Goal: Task Accomplishment & Management: Manage account settings

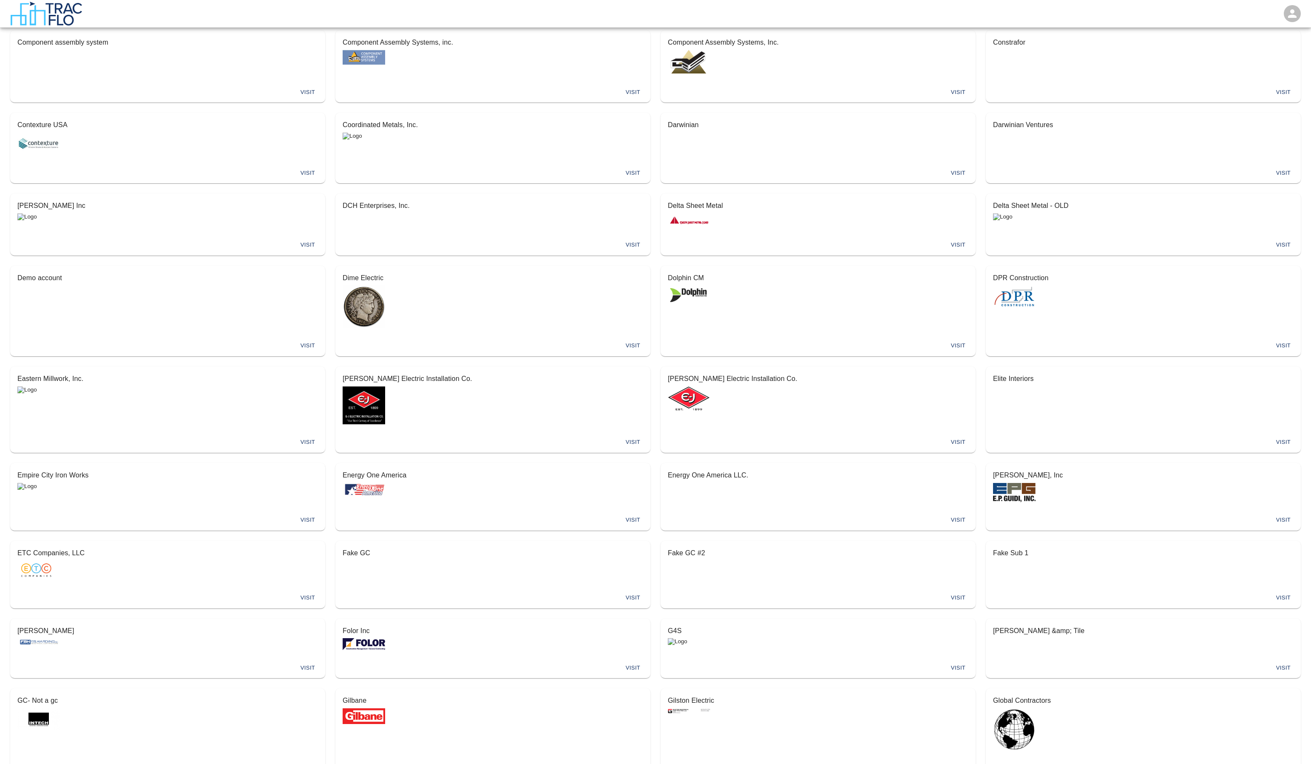
scroll to position [2402, 0]
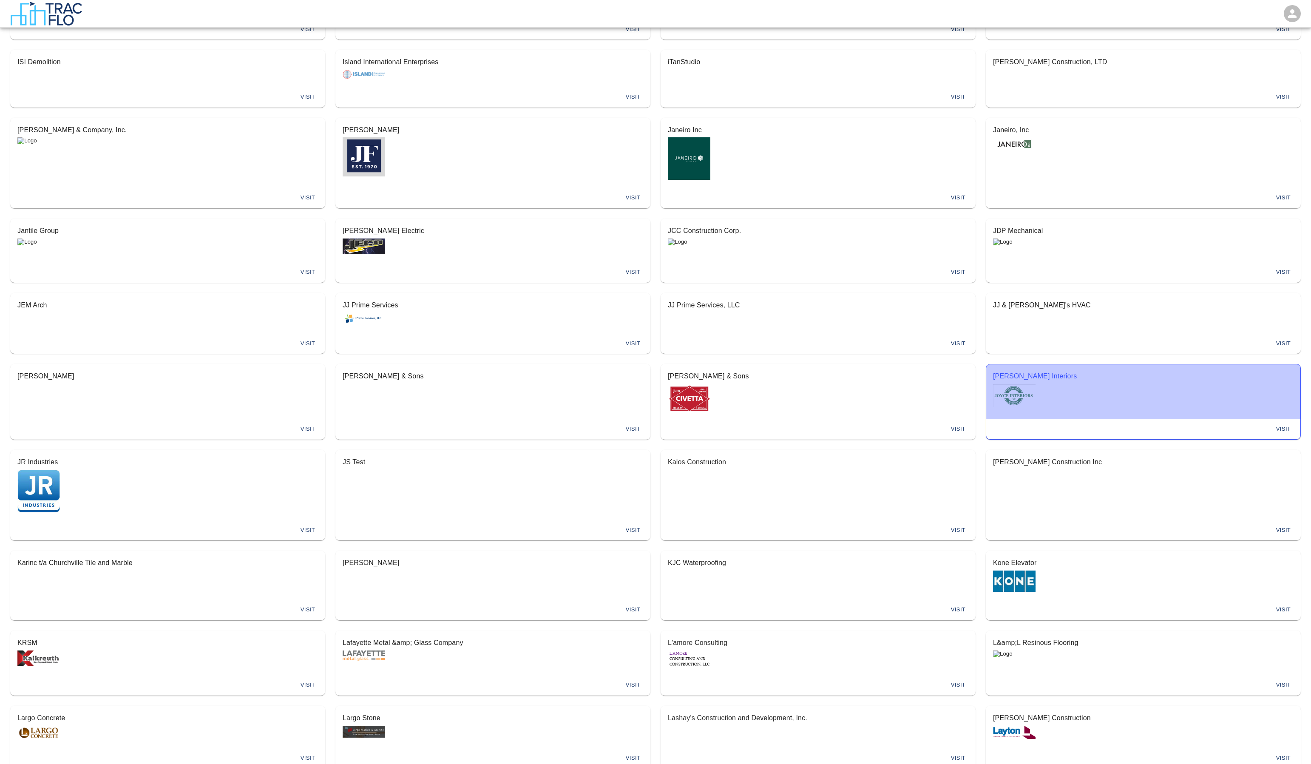
click at [1043, 378] on p "[PERSON_NAME] Interiors" at bounding box center [1143, 376] width 300 height 10
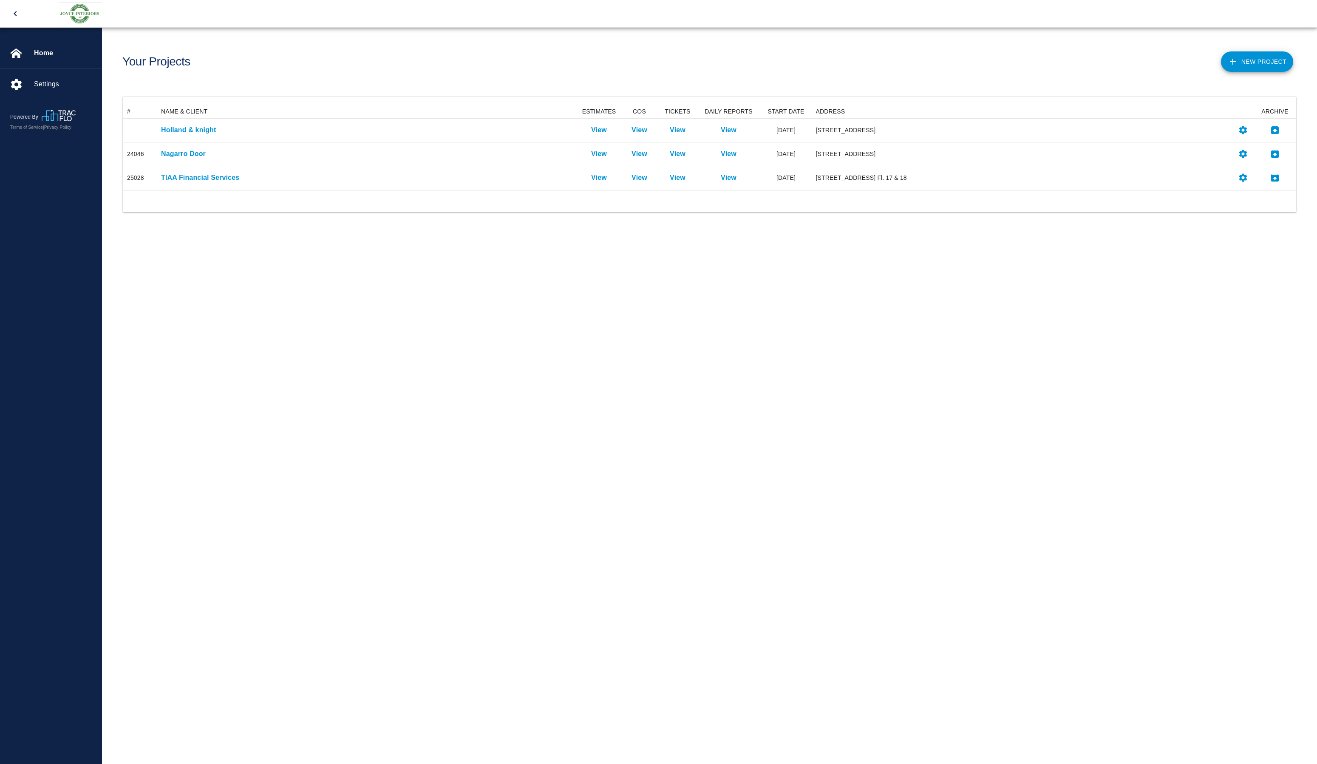
scroll to position [79, 1167]
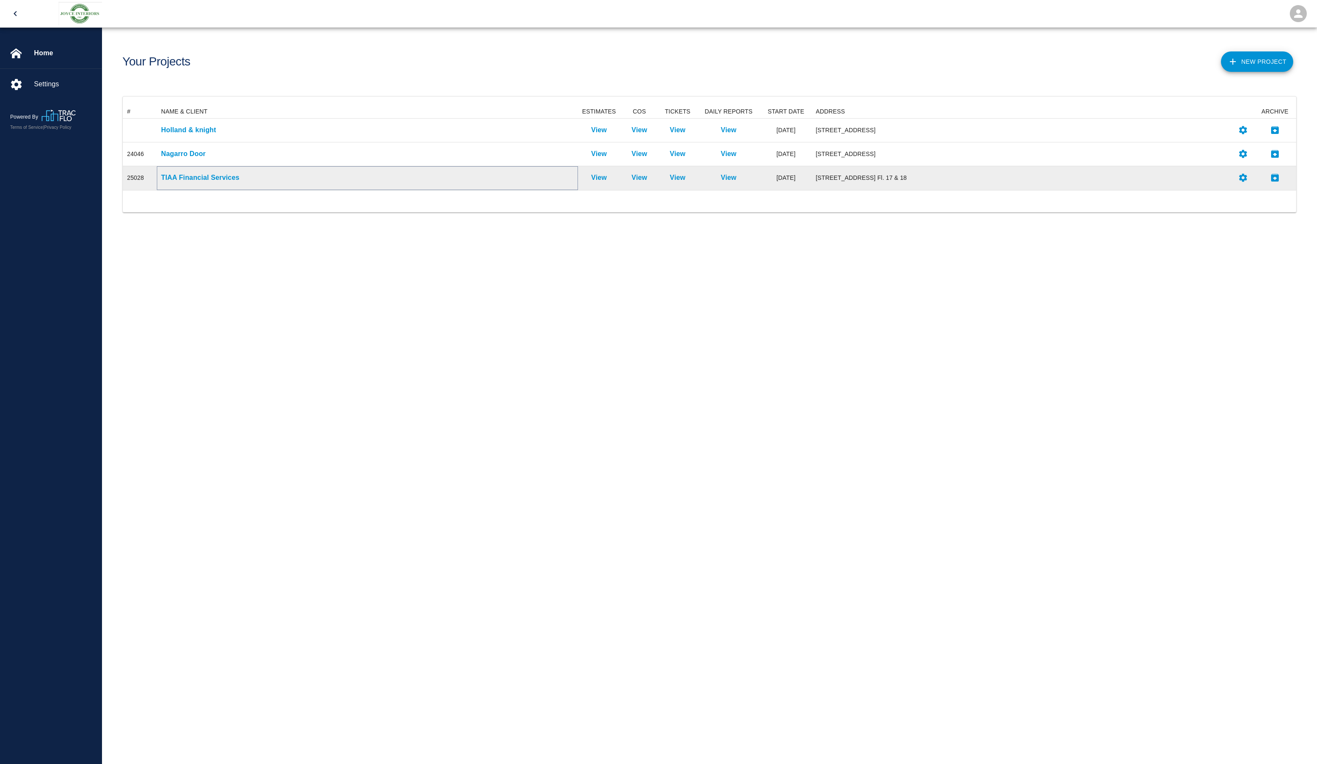
click at [199, 173] on p "TIAA Financial Services" at bounding box center [367, 178] width 413 height 10
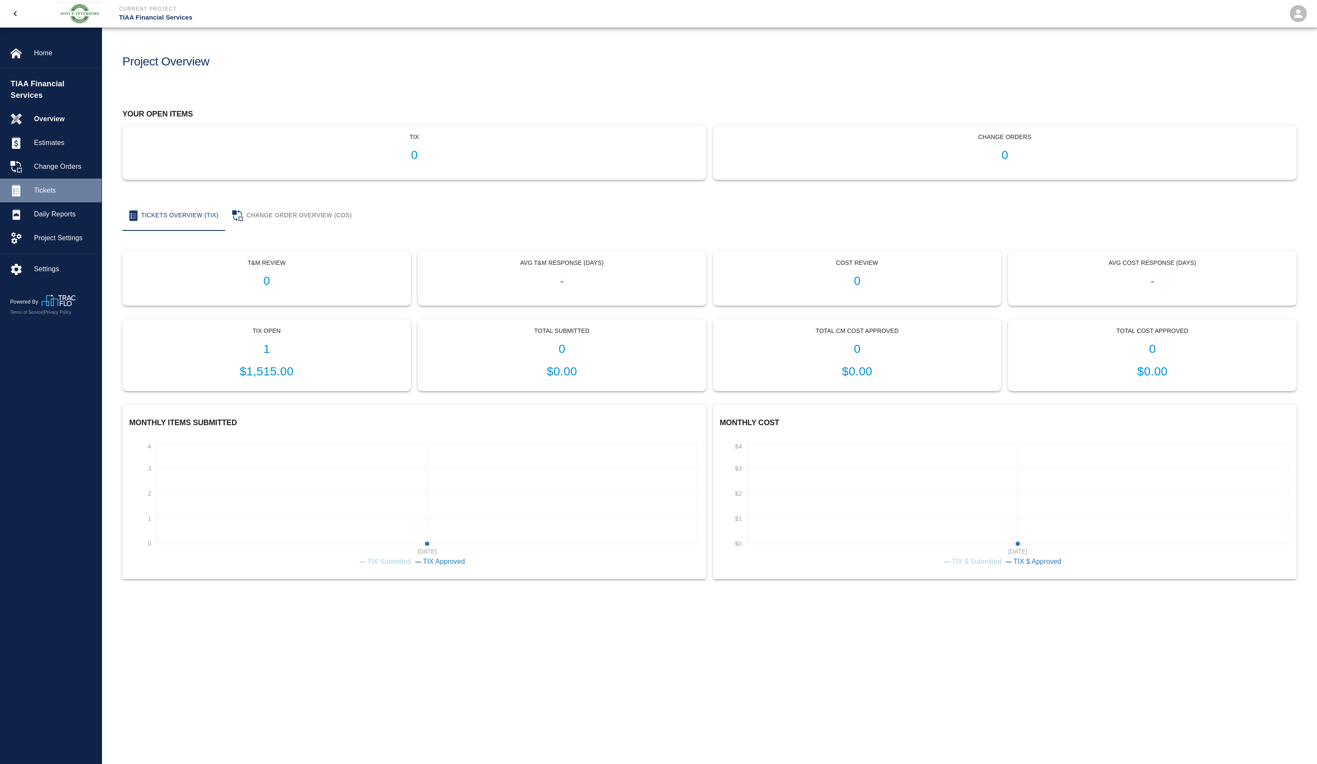
click at [56, 186] on span "Tickets" at bounding box center [64, 190] width 61 height 10
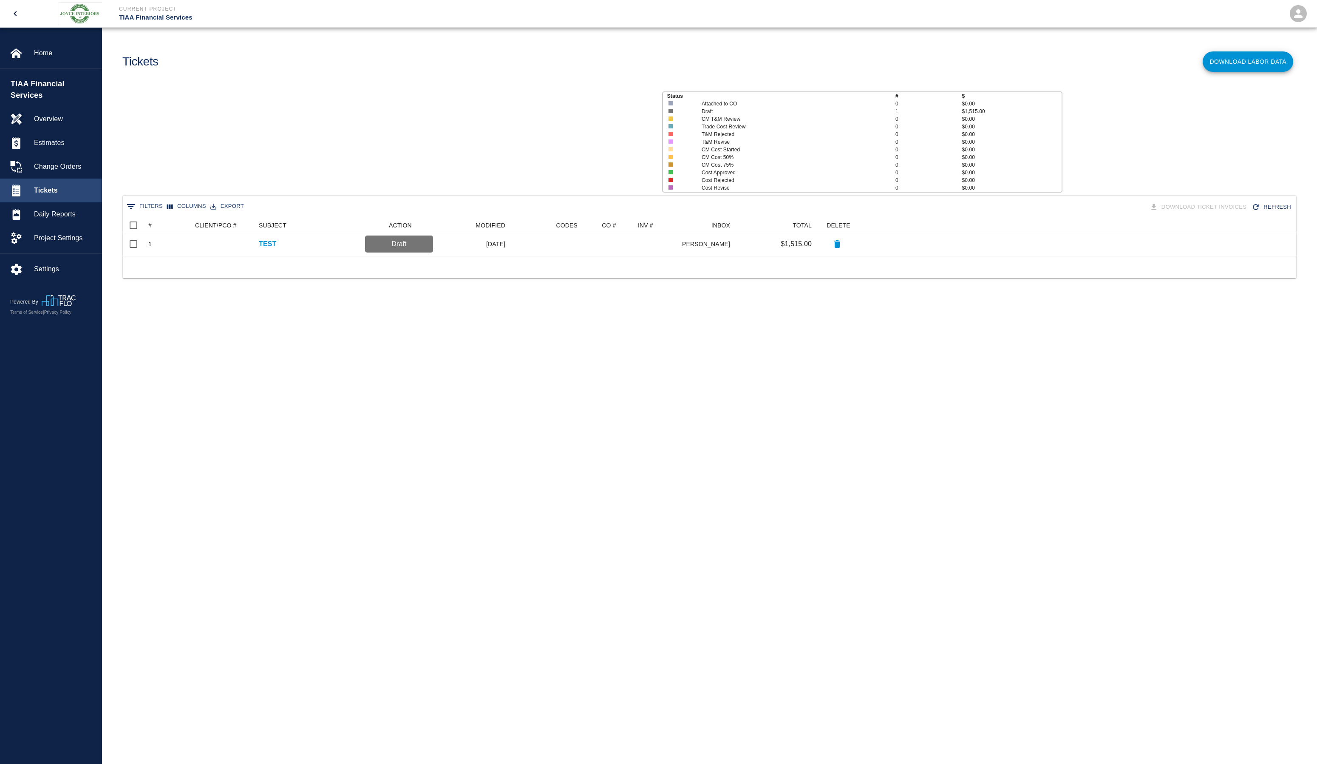
scroll to position [31, 1167]
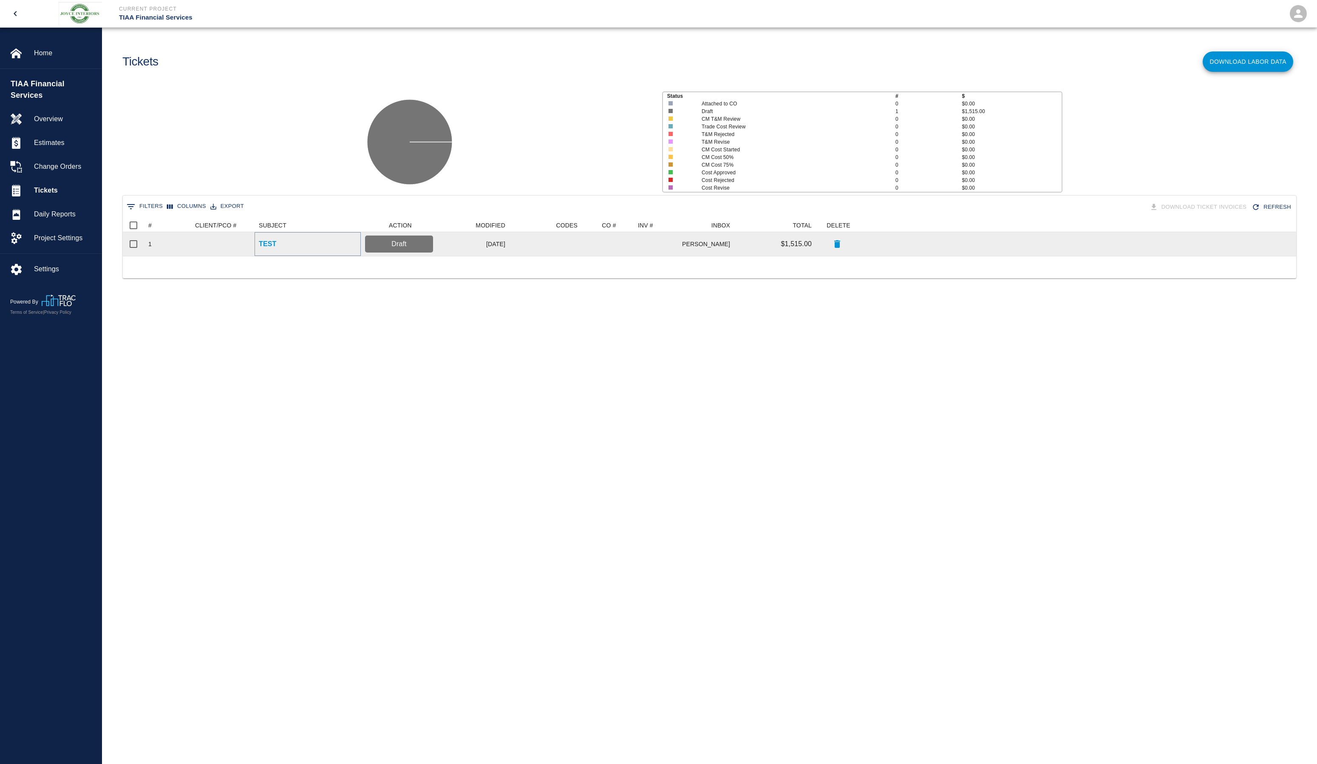
click at [269, 244] on p "TEST" at bounding box center [268, 244] width 18 height 10
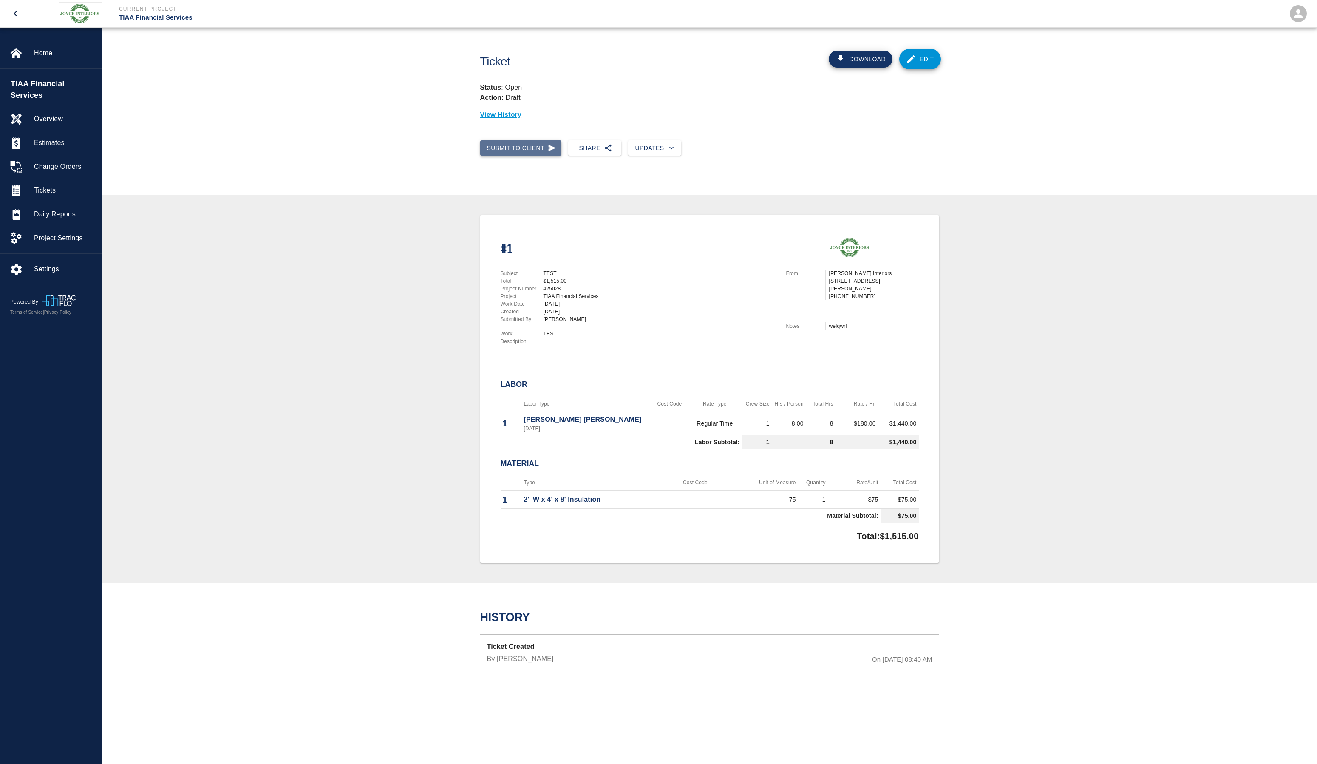
click at [538, 149] on button "Submit to Client" at bounding box center [521, 148] width 82 height 16
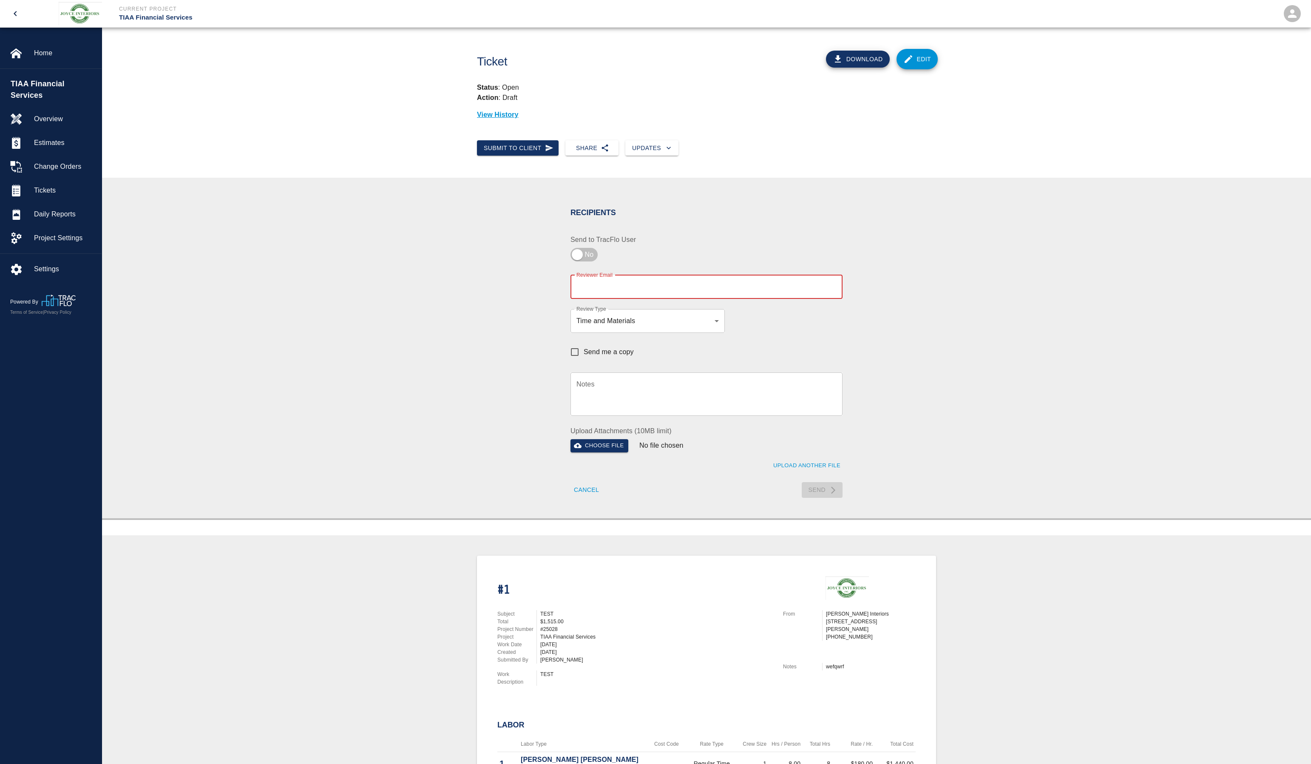
click at [634, 286] on input "Reviewer Email" at bounding box center [706, 287] width 272 height 24
click at [648, 319] on body "Current Project TIAA Financial Services Home TIAA Financial Services Overview E…" at bounding box center [658, 382] width 1317 height 764
click at [452, 356] on div at bounding box center [658, 382] width 1317 height 764
click at [587, 385] on textarea "Notes" at bounding box center [706, 393] width 260 height 29
click at [658, 292] on input "Reviewer Email" at bounding box center [706, 287] width 272 height 24
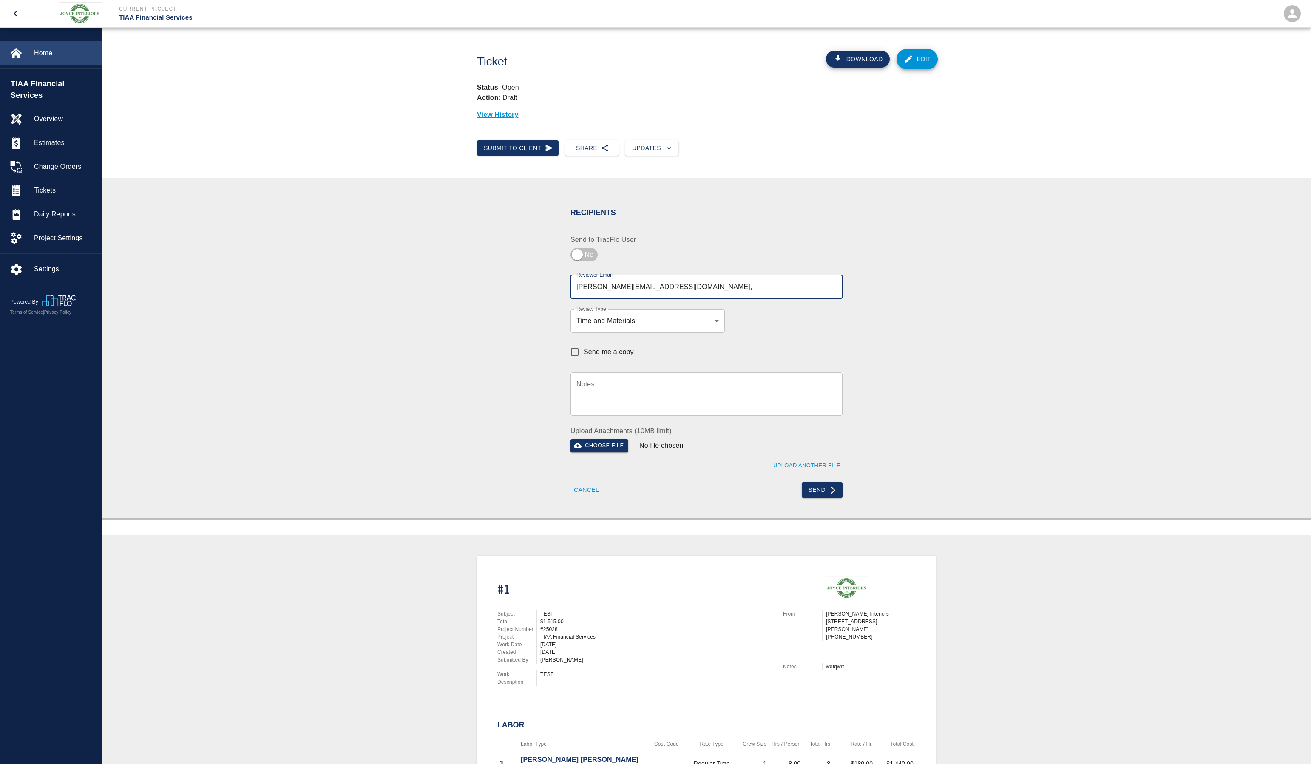
type input "[PERSON_NAME][EMAIL_ADDRESS][DOMAIN_NAME],"
click at [40, 47] on div "Home" at bounding box center [51, 53] width 102 height 24
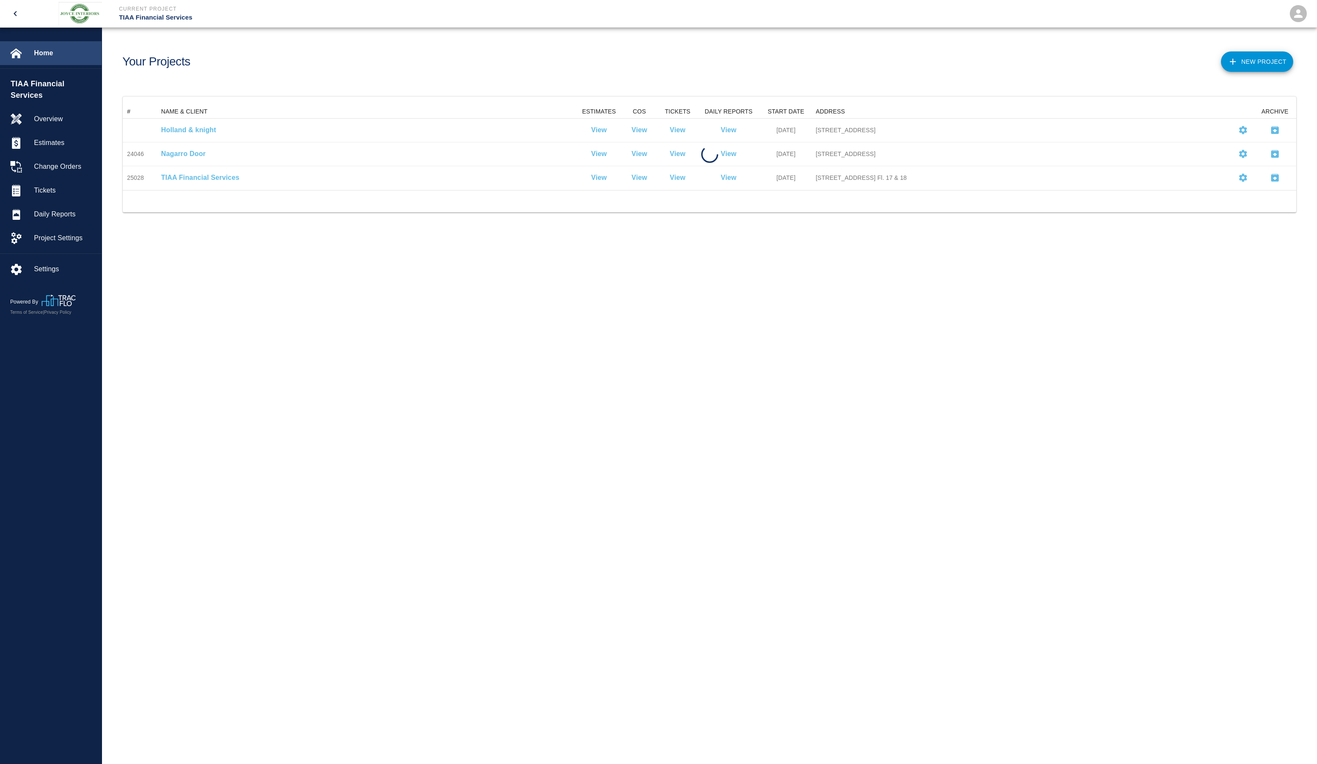
scroll to position [79, 1167]
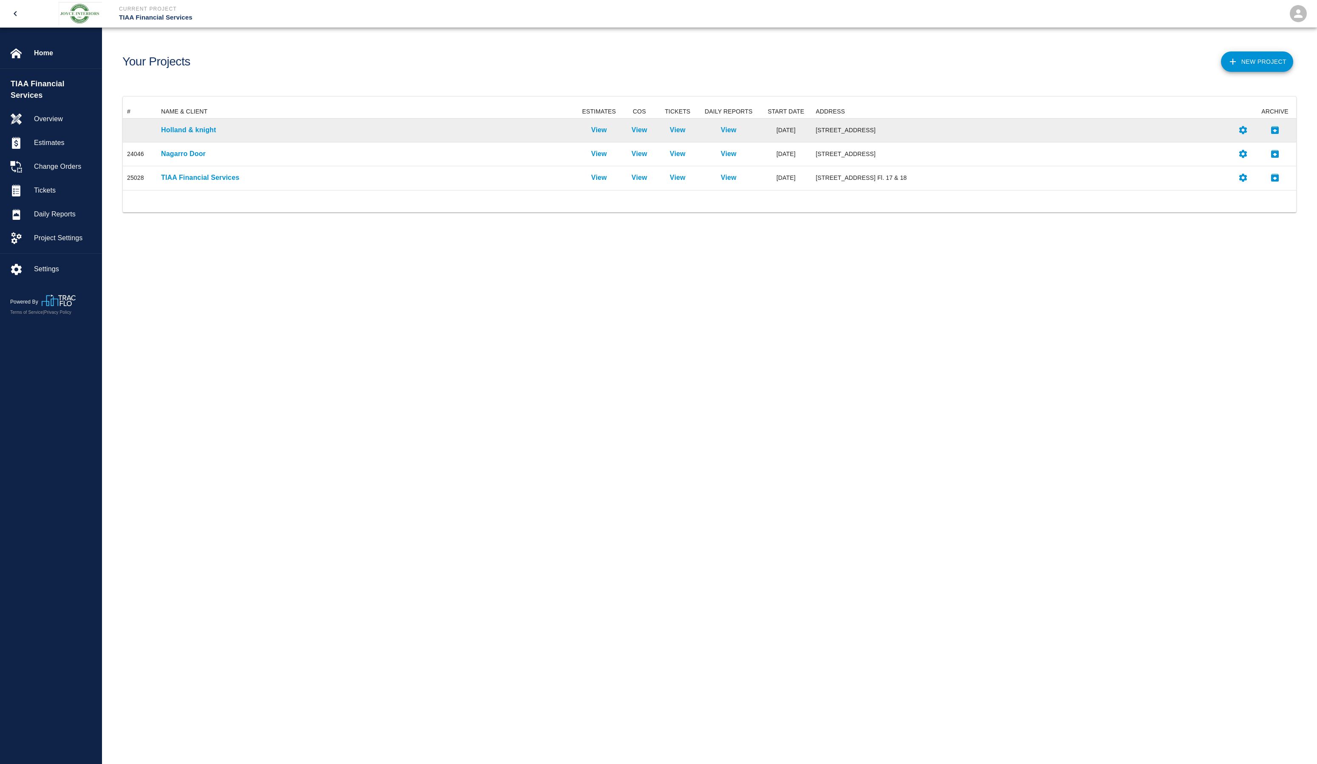
click at [193, 138] on div "Holland & knight" at bounding box center [367, 131] width 421 height 24
click at [196, 131] on p "Holland & knight" at bounding box center [367, 130] width 413 height 10
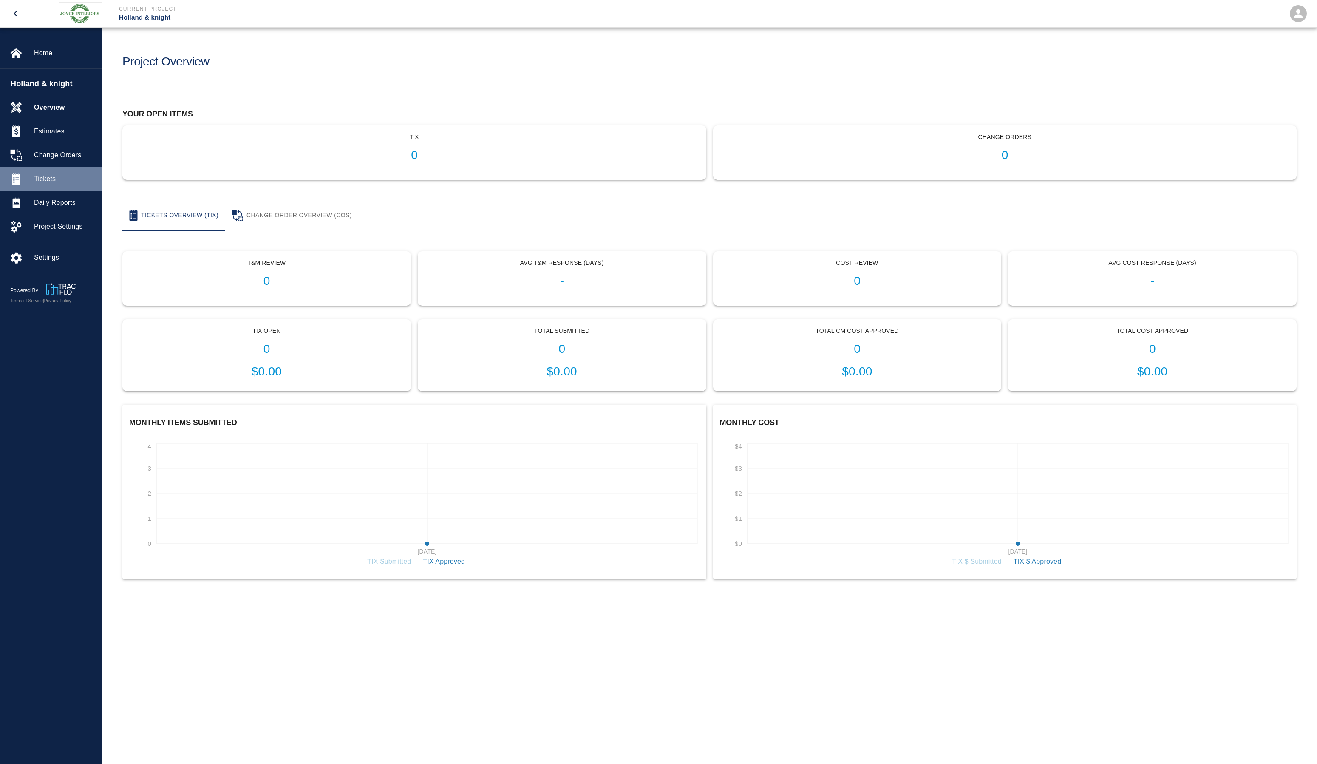
click at [52, 178] on span "Tickets" at bounding box center [64, 179] width 61 height 10
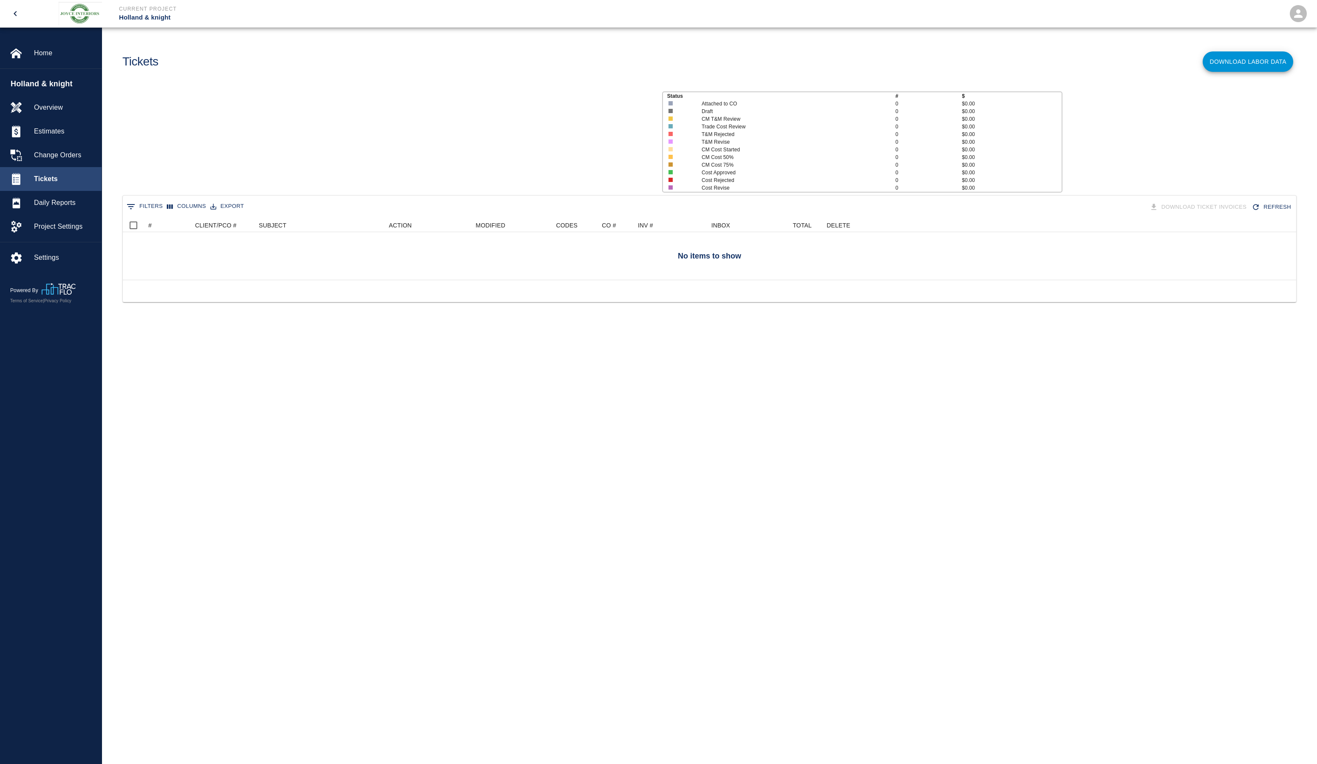
scroll to position [55, 1167]
click at [49, 152] on span "Change Orders" at bounding box center [64, 155] width 61 height 10
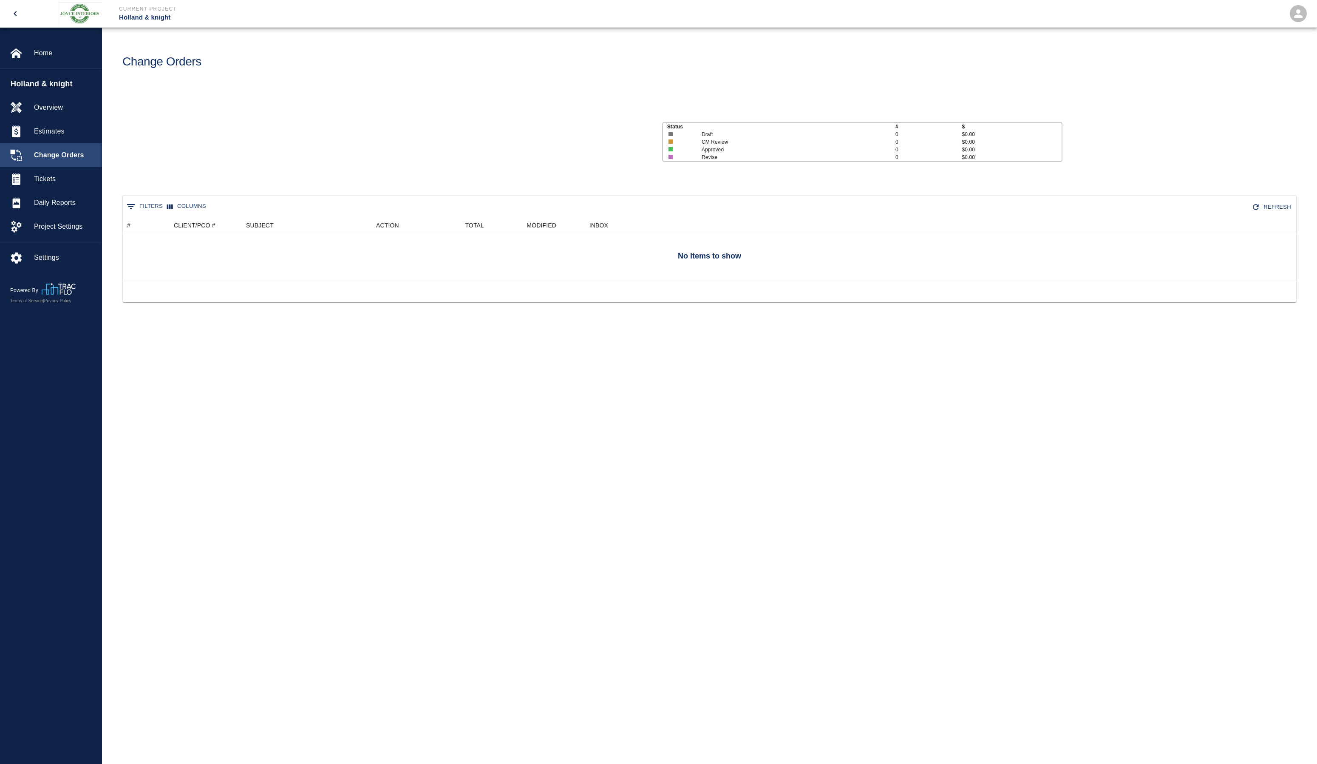
scroll to position [55, 1167]
click at [45, 125] on div "Estimates" at bounding box center [51, 131] width 102 height 24
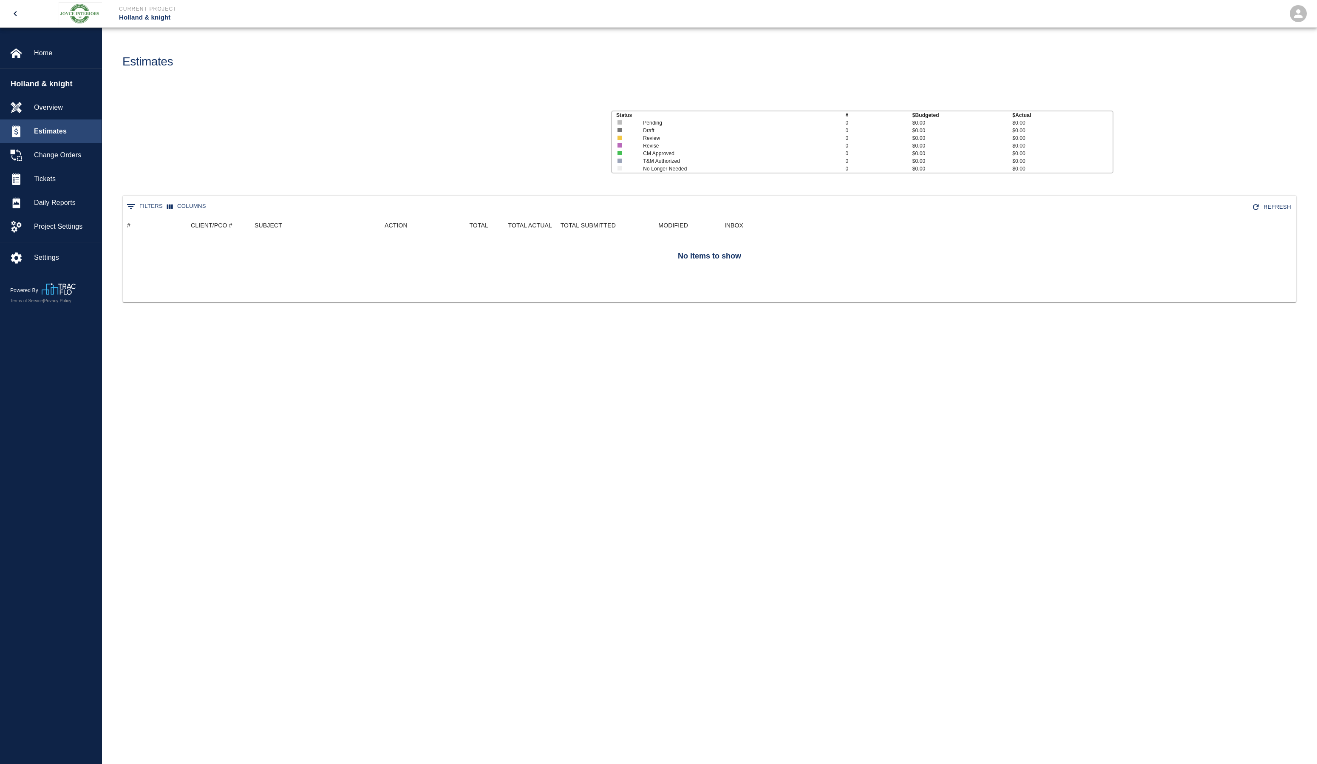
scroll to position [55, 1167]
click at [59, 205] on span "Daily Reports" at bounding box center [64, 203] width 61 height 10
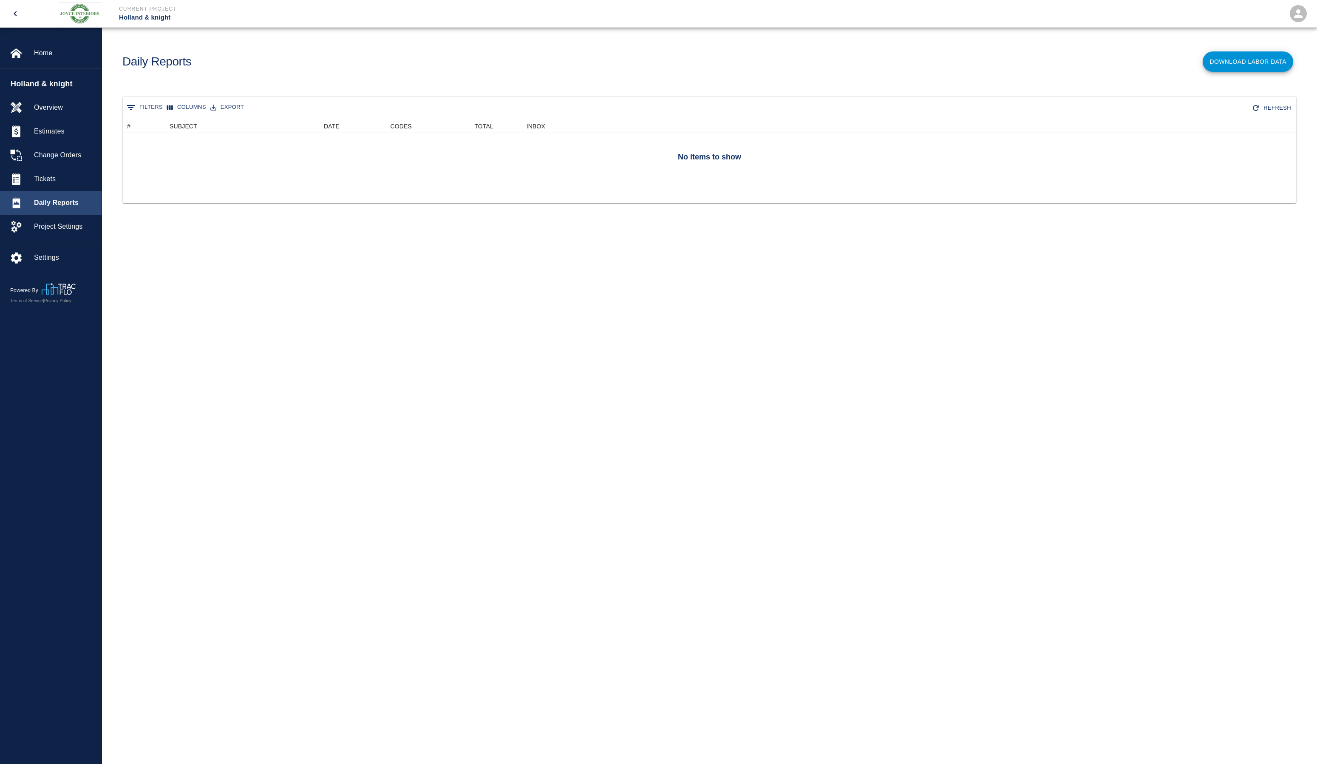
scroll to position [55, 1167]
click at [55, 224] on span "Project Settings" at bounding box center [64, 226] width 61 height 10
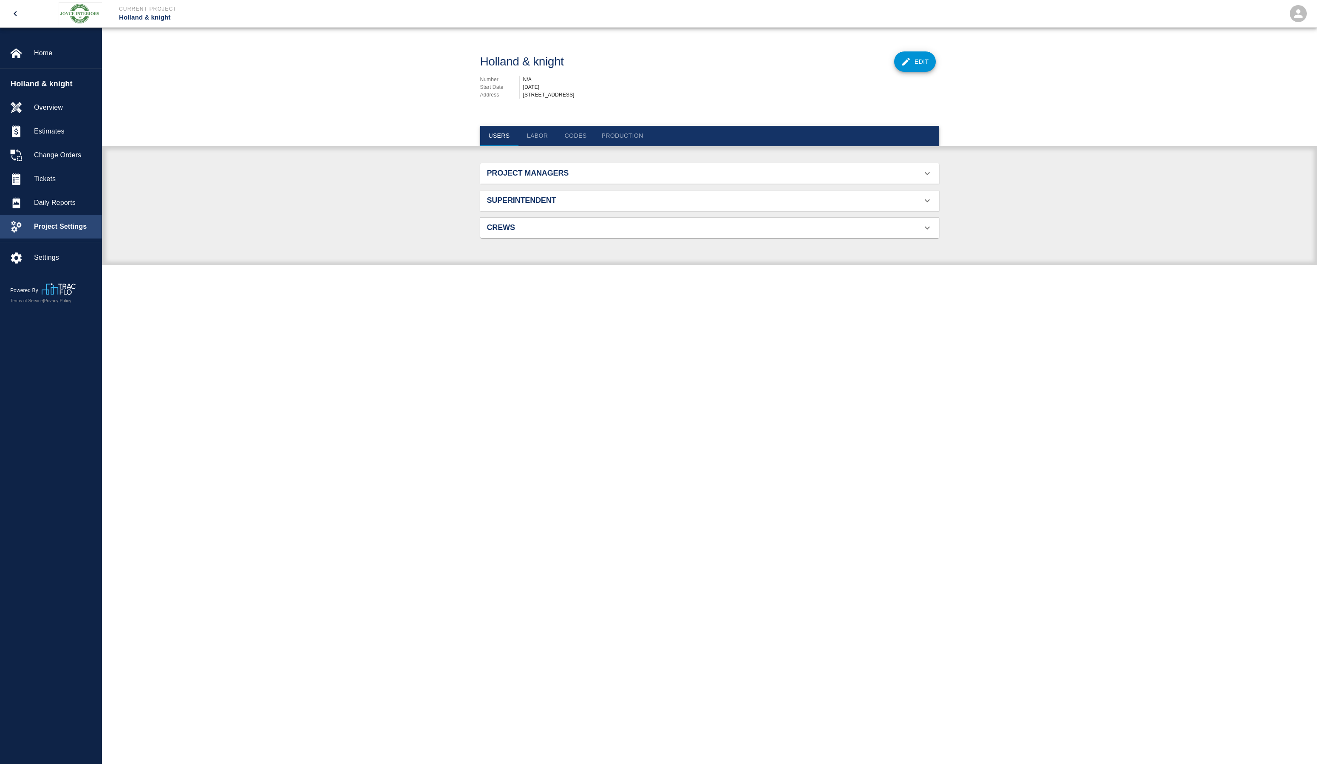
scroll to position [55, 439]
